Goal: Check status: Check status

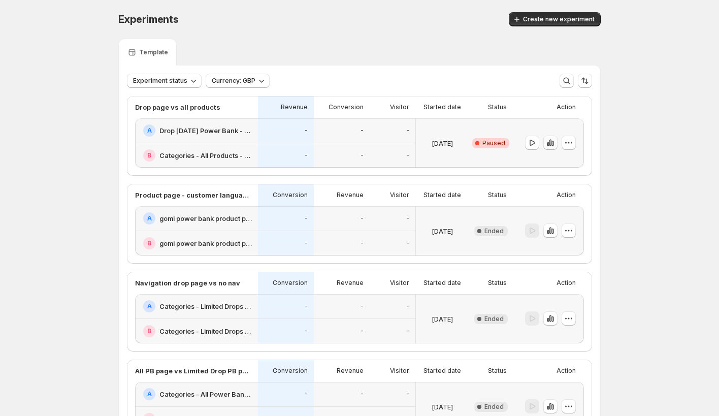
click at [553, 144] on icon "button" at bounding box center [552, 144] width 2 height 6
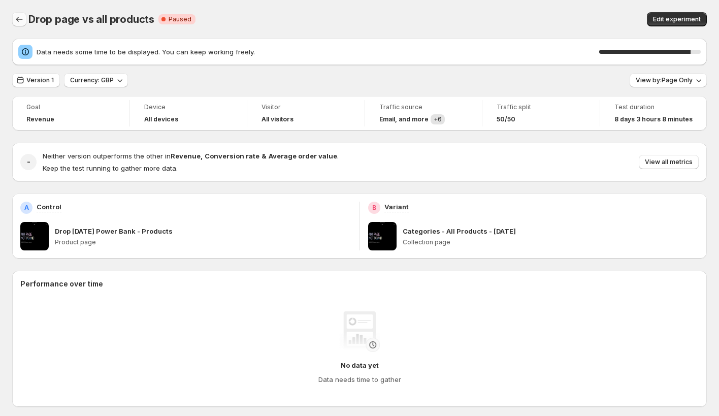
click at [21, 23] on icon "Back" at bounding box center [19, 19] width 10 height 10
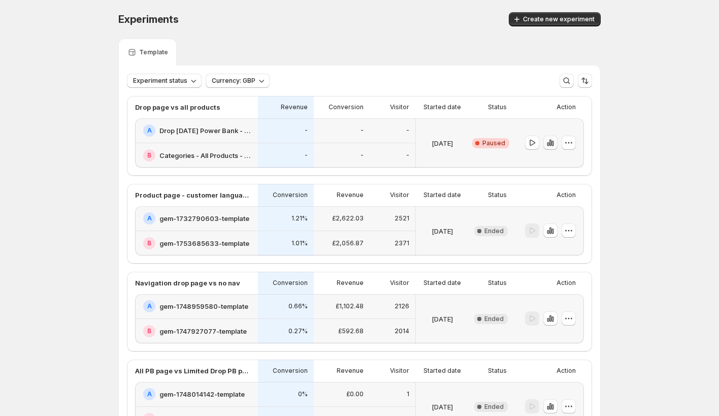
click at [550, 144] on icon "button" at bounding box center [550, 143] width 2 height 7
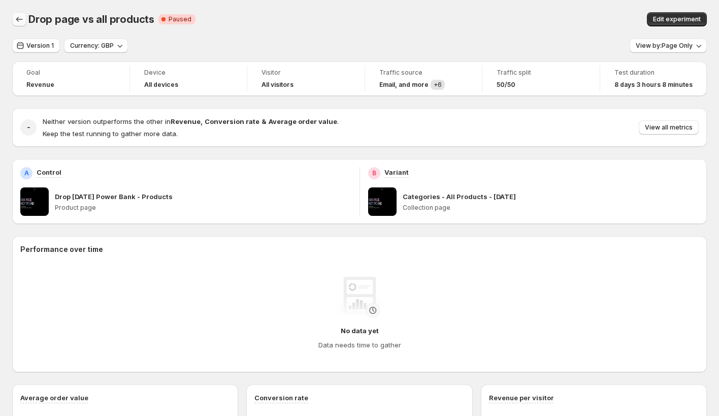
click at [22, 22] on icon "Back" at bounding box center [19, 19] width 10 height 10
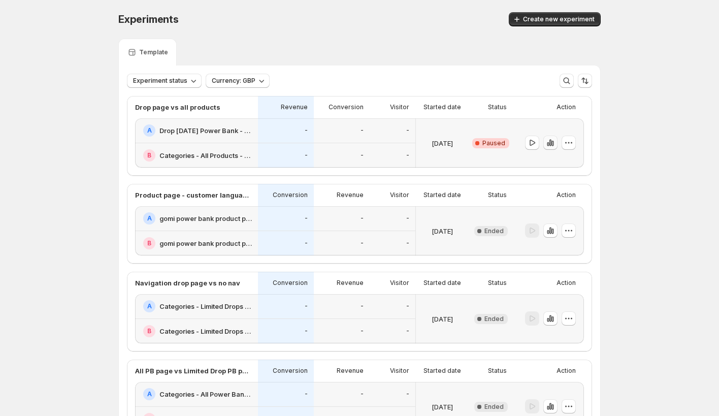
click at [551, 145] on icon "button" at bounding box center [552, 144] width 2 height 6
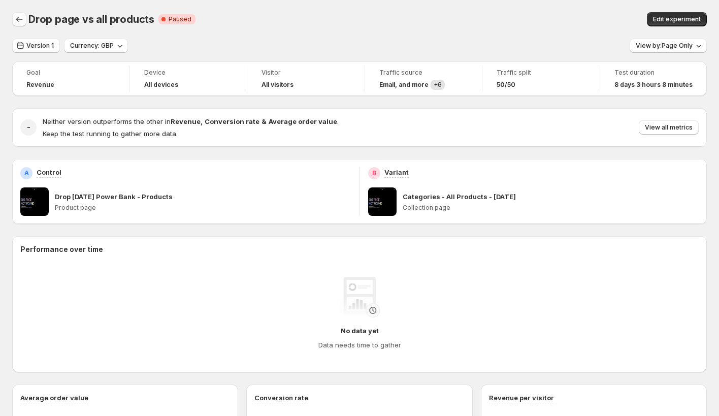
click at [13, 20] on button "Back" at bounding box center [19, 19] width 14 height 14
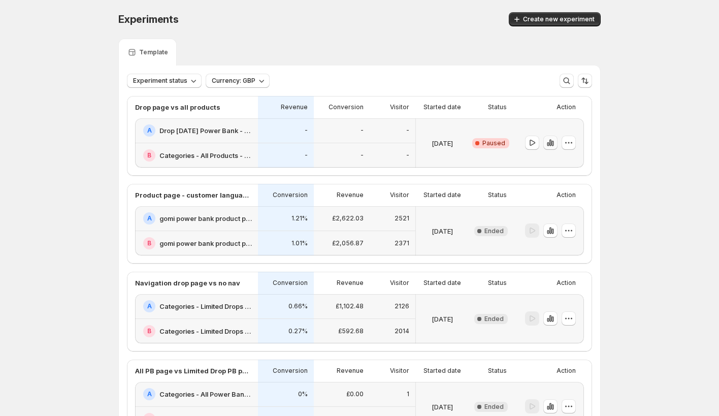
click at [550, 144] on icon "button" at bounding box center [550, 143] width 10 height 10
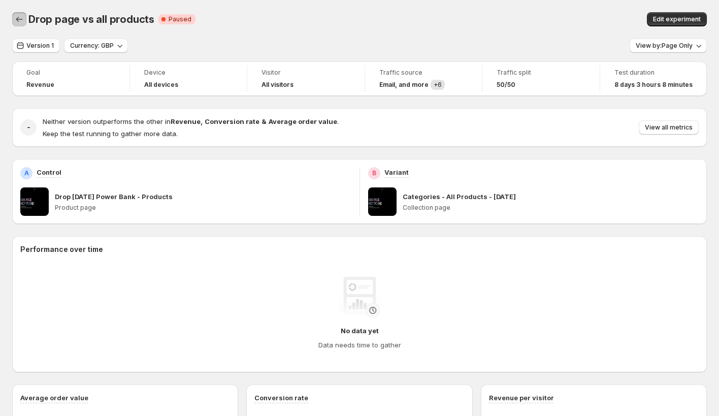
click at [19, 24] on button "Back" at bounding box center [19, 19] width 14 height 14
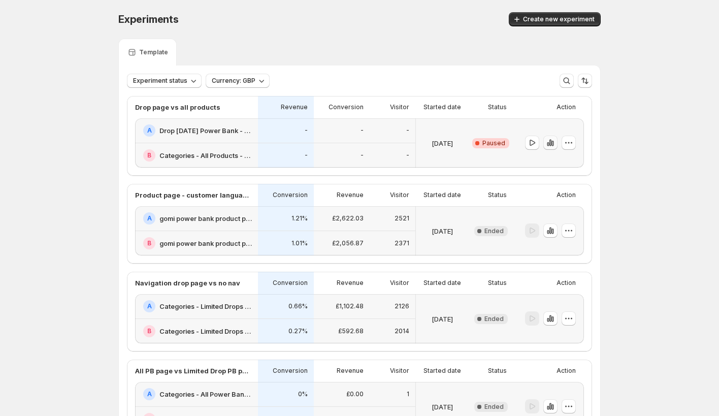
click at [548, 146] on icon "button" at bounding box center [548, 144] width 2 height 4
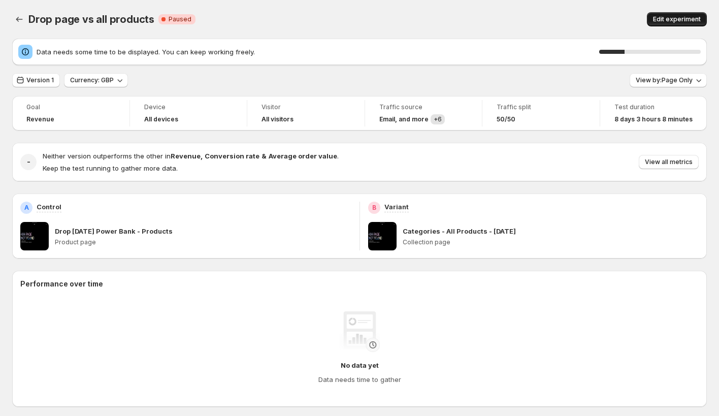
click at [671, 23] on span "Edit experiment" at bounding box center [677, 19] width 48 height 8
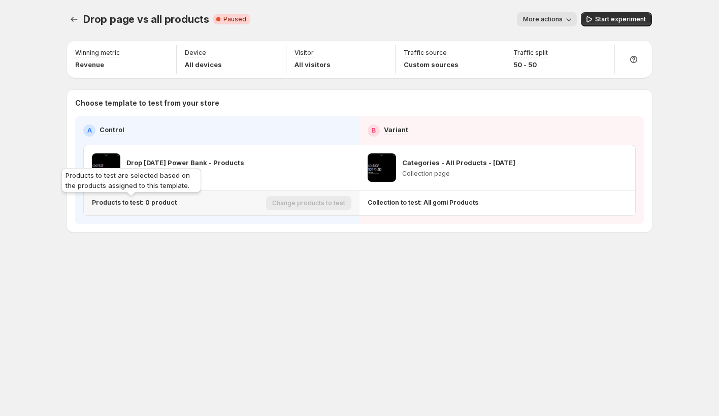
click at [139, 202] on p "Products to test: 0 product" at bounding box center [134, 203] width 85 height 8
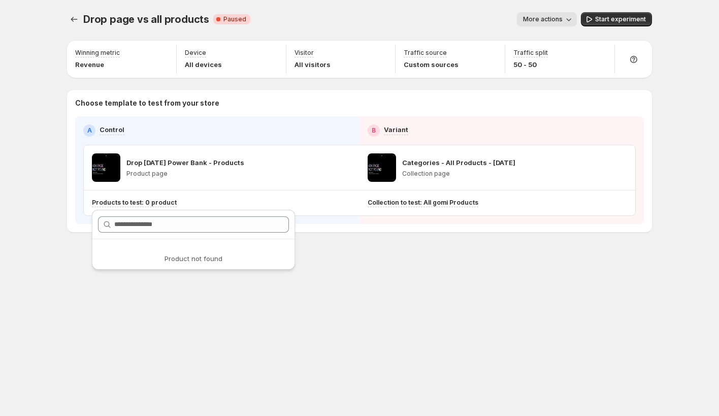
click at [148, 302] on div "Drop page vs all products. This page is ready Drop page vs all products Critica…" at bounding box center [359, 208] width 609 height 416
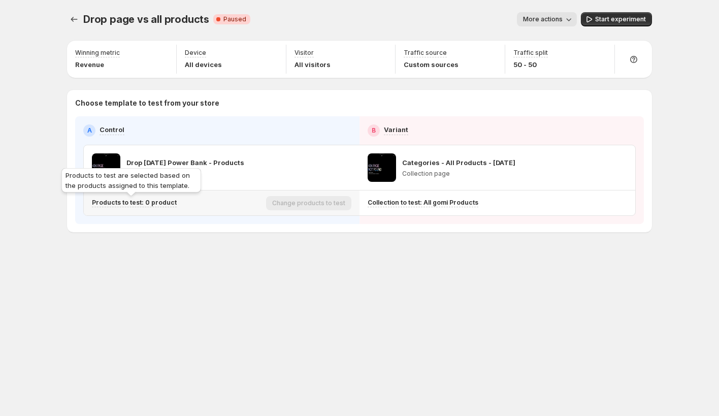
click at [156, 206] on p "Products to test: 0 product" at bounding box center [134, 203] width 85 height 8
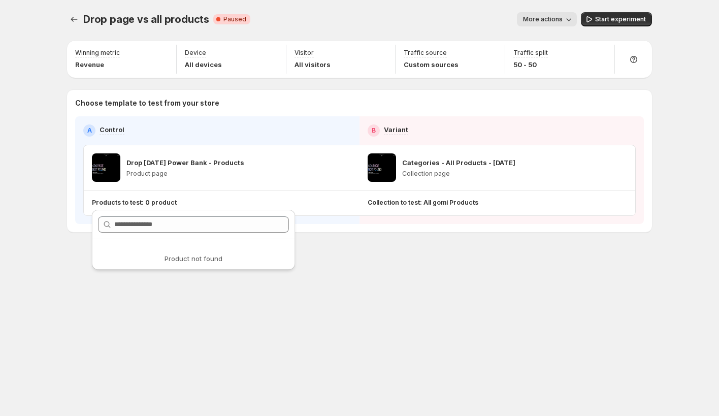
click at [150, 295] on div "Drop page vs all products. This page is ready Drop page vs all products Critica…" at bounding box center [359, 208] width 609 height 416
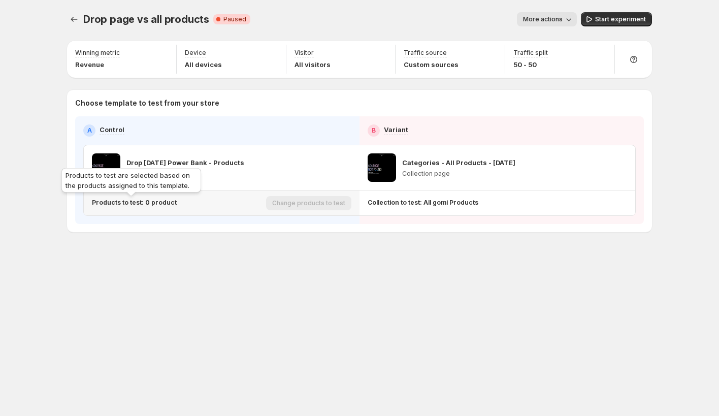
click at [157, 206] on p "Products to test: 0 product" at bounding box center [134, 203] width 85 height 8
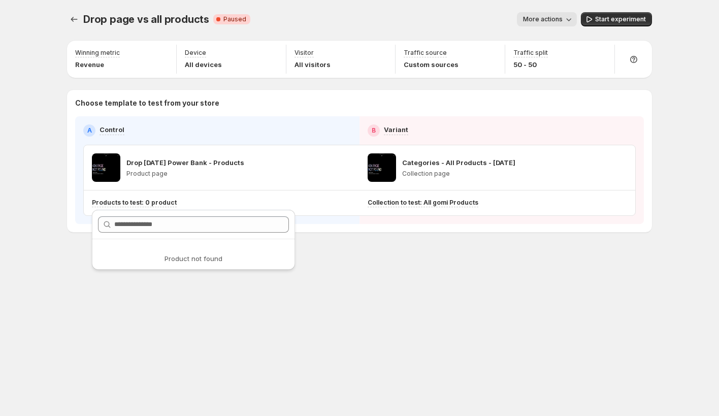
click at [144, 303] on div "Drop page vs all products. This page is ready Drop page vs all products Critica…" at bounding box center [359, 208] width 609 height 416
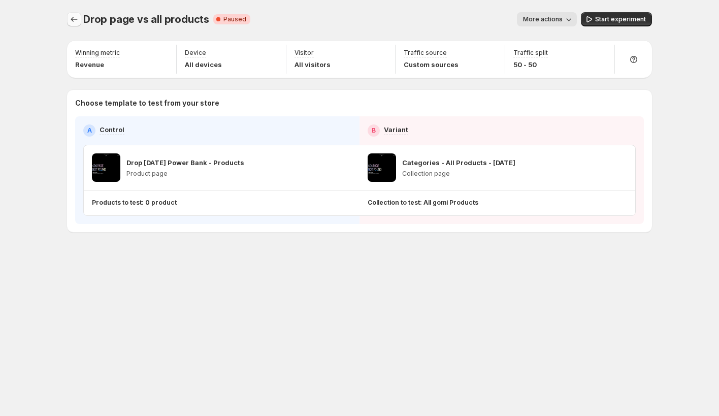
click at [74, 19] on icon "Experiments" at bounding box center [74, 19] width 10 height 10
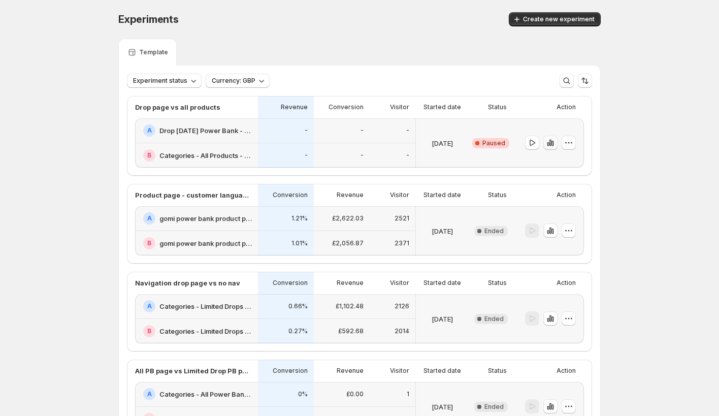
click at [554, 143] on icon "button" at bounding box center [552, 144] width 2 height 6
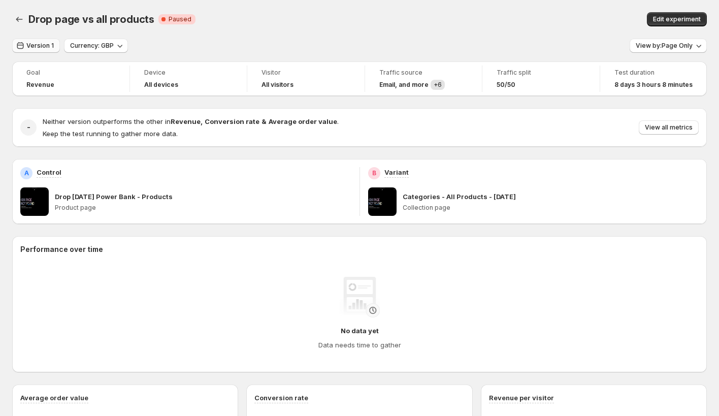
click at [43, 43] on span "Version 1" at bounding box center [39, 46] width 27 height 8
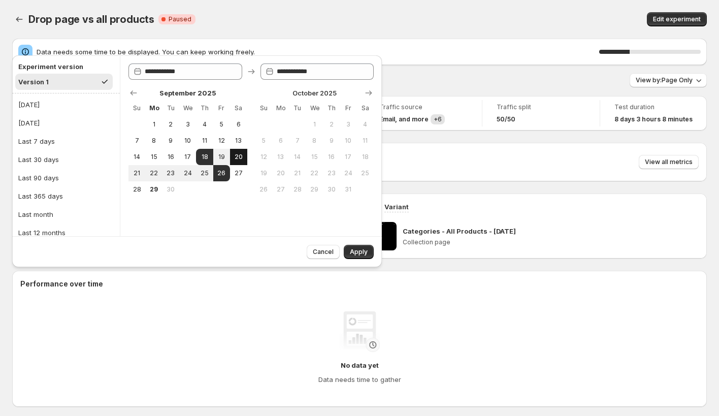
click at [238, 157] on span "20" at bounding box center [238, 157] width 9 height 8
type input "**********"
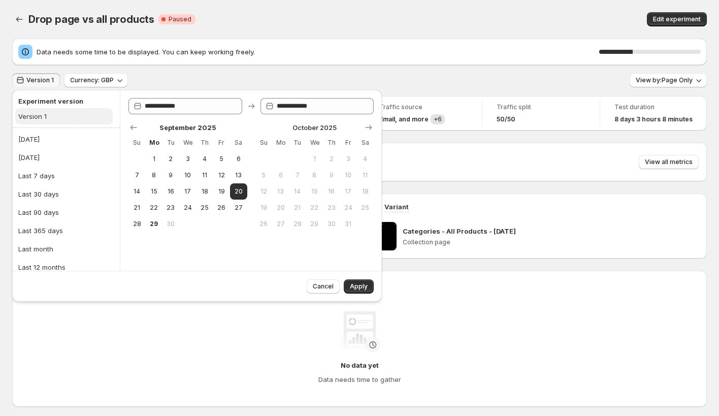
click at [65, 113] on button "Version 1" at bounding box center [64, 116] width 98 height 16
type input "**********"
click at [205, 197] on button "18" at bounding box center [204, 191] width 17 height 16
type input "**********"
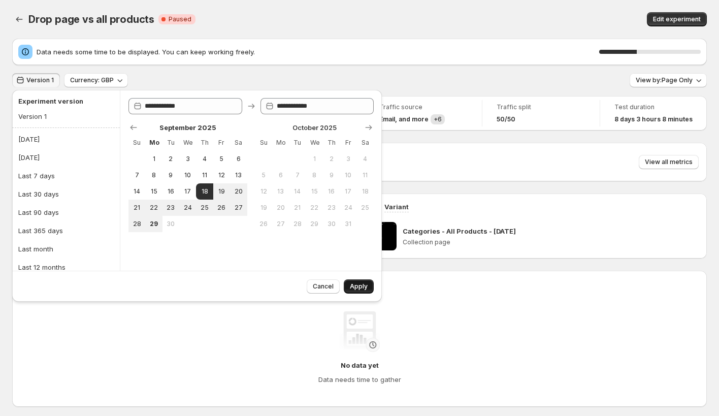
click at [363, 286] on span "Apply" at bounding box center [359, 286] width 18 height 8
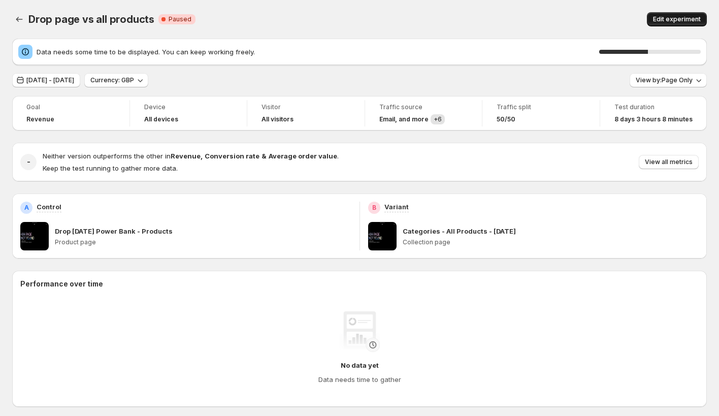
click at [674, 22] on span "Edit experiment" at bounding box center [677, 19] width 48 height 8
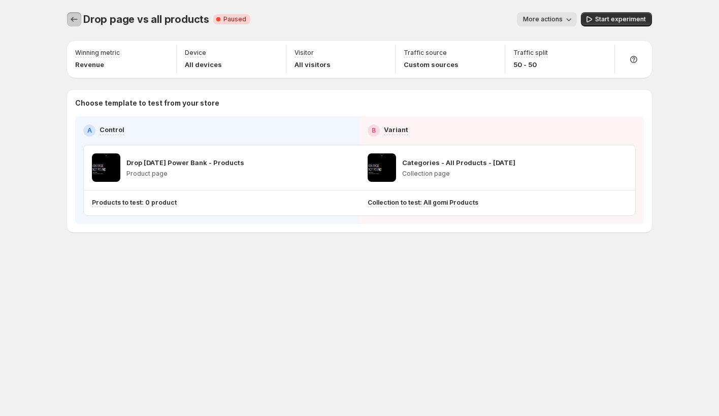
click at [75, 15] on icon "Experiments" at bounding box center [74, 19] width 10 height 10
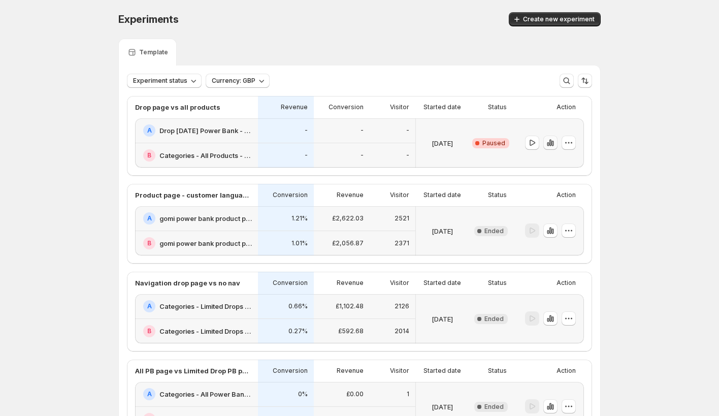
click at [550, 148] on button "button" at bounding box center [550, 143] width 14 height 14
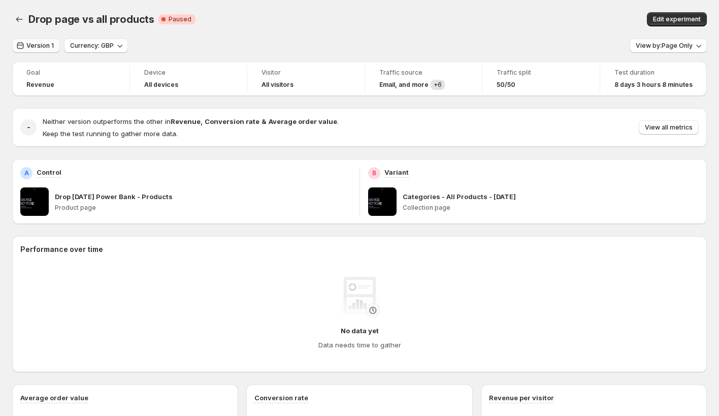
click at [35, 48] on span "Version 1" at bounding box center [39, 46] width 27 height 8
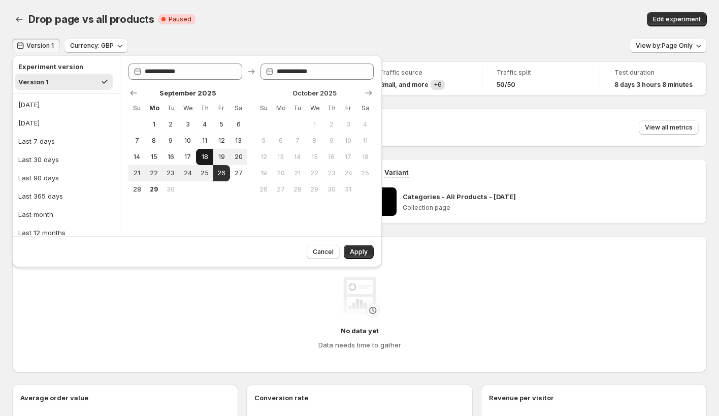
click at [210, 155] on button "18" at bounding box center [204, 157] width 17 height 16
type input "**********"
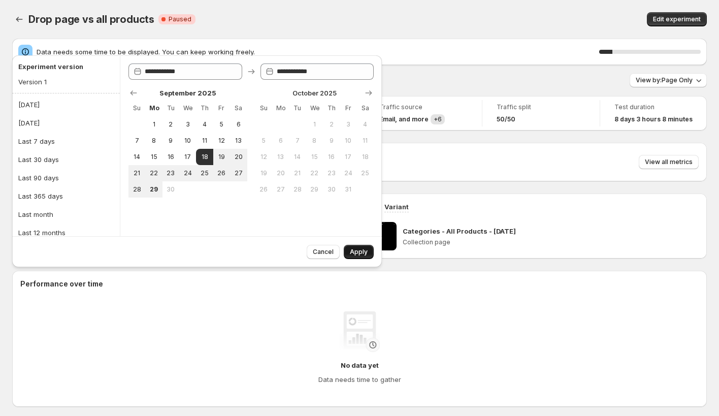
click at [353, 253] on span "Apply" at bounding box center [359, 252] width 18 height 8
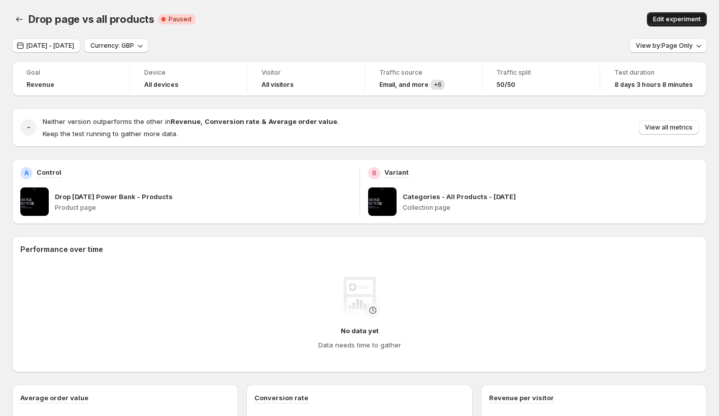
click at [674, 20] on span "Edit experiment" at bounding box center [677, 19] width 48 height 8
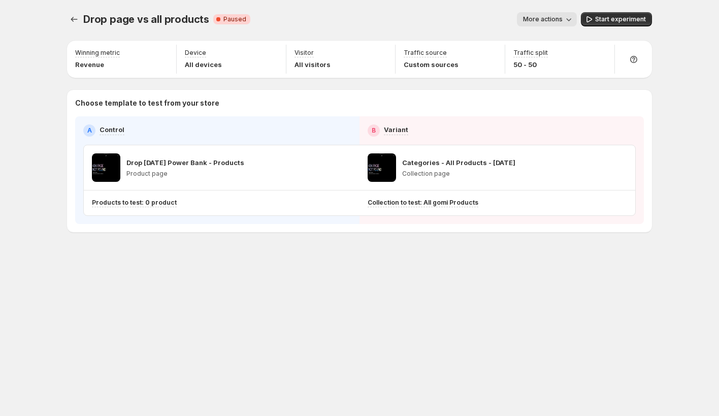
click at [542, 24] on button "More actions" at bounding box center [547, 19] width 60 height 14
click at [534, 40] on icon "button" at bounding box center [534, 42] width 2 height 6
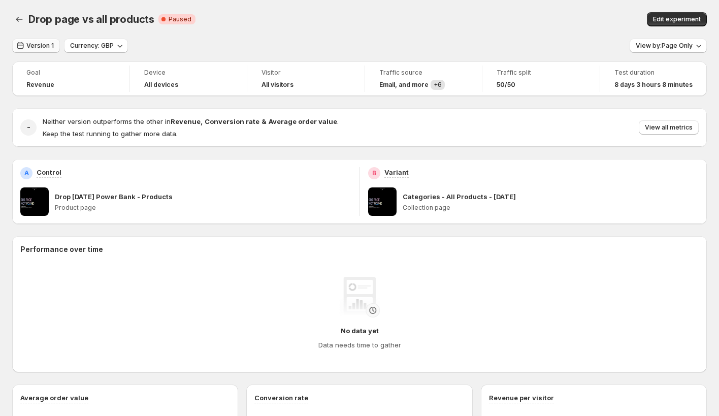
click at [46, 49] on span "Version 1" at bounding box center [39, 46] width 27 height 8
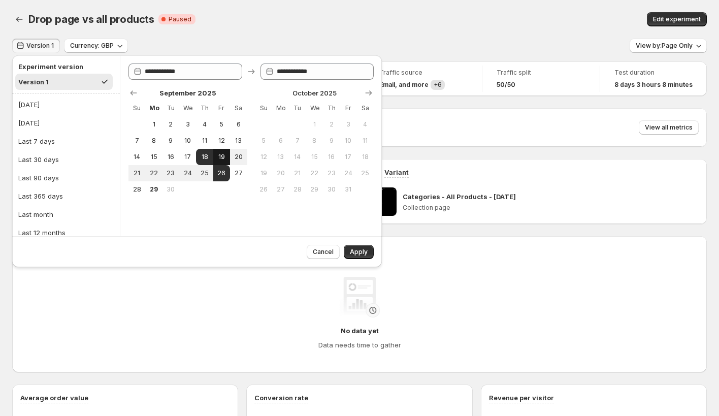
click at [222, 158] on span "19" at bounding box center [221, 157] width 9 height 8
type input "**********"
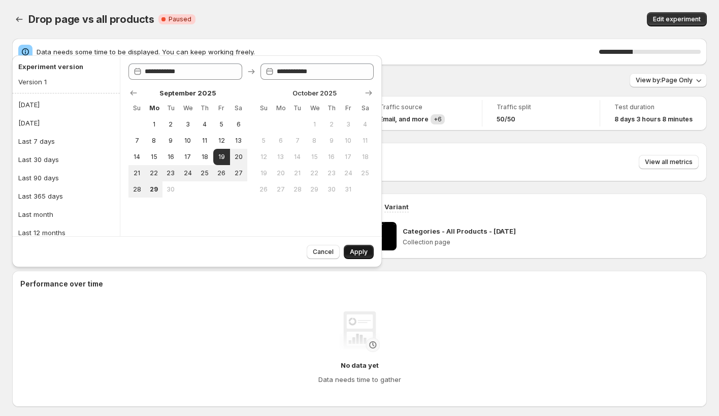
click at [357, 254] on span "Apply" at bounding box center [359, 252] width 18 height 8
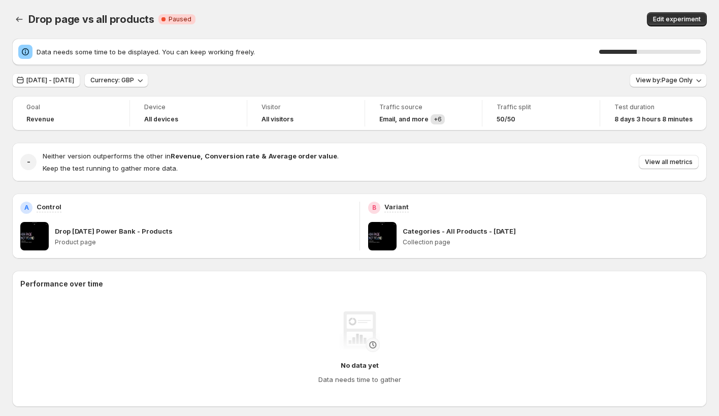
click at [143, 230] on div "Goal Revenue Device All devices Visitor All visitors Traffic source Email , and…" at bounding box center [359, 400] width 695 height 608
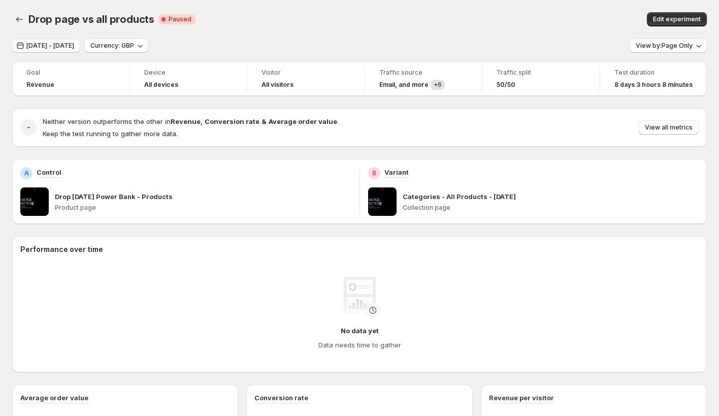
click at [74, 48] on span "Sep 19, 2025 - Sep 19, 2025" at bounding box center [50, 46] width 48 height 8
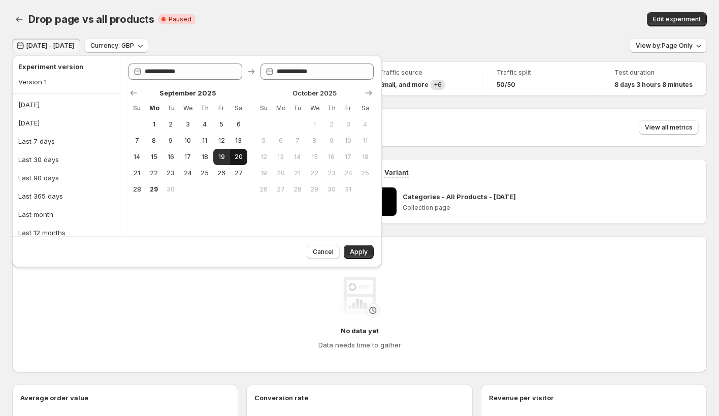
click at [231, 153] on button "20" at bounding box center [238, 157] width 17 height 16
type input "**********"
click at [237, 153] on span "20" at bounding box center [238, 157] width 9 height 8
type input "**********"
click at [364, 255] on span "Apply" at bounding box center [359, 252] width 18 height 8
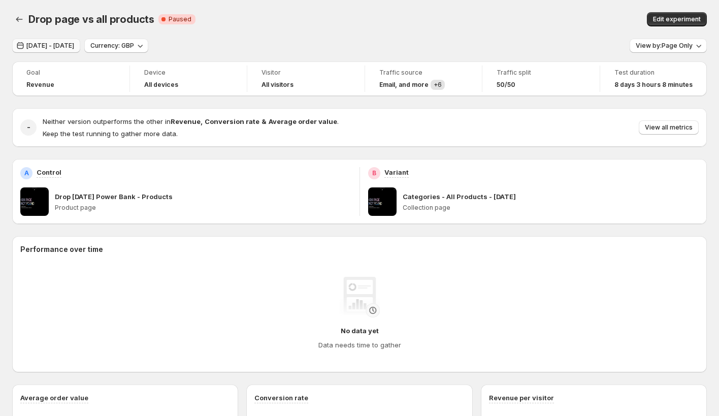
click at [74, 47] on span "Sep 20, 2025 - Sep 20, 2025" at bounding box center [50, 46] width 48 height 8
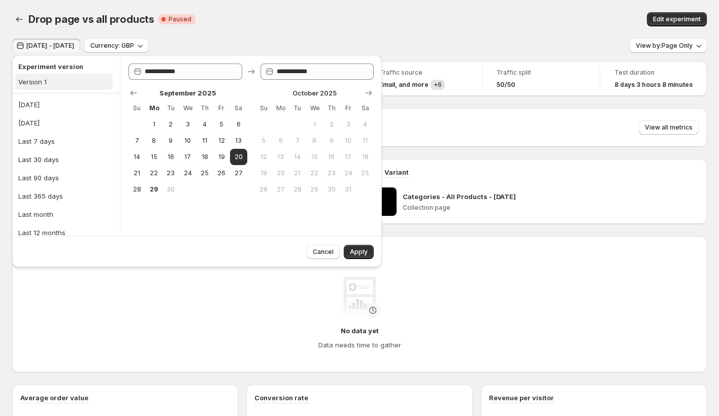
click at [50, 76] on button "Version 1" at bounding box center [64, 82] width 98 height 16
click at [366, 254] on span "Apply" at bounding box center [359, 252] width 18 height 8
